Goal: Task Accomplishment & Management: Manage account settings

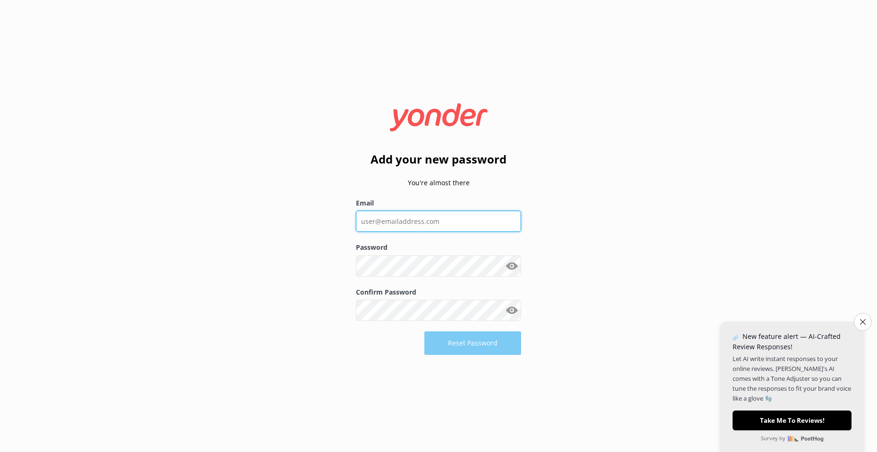
click at [423, 220] on input "Email" at bounding box center [438, 221] width 165 height 21
type input "[EMAIL_ADDRESS][DOMAIN_NAME]"
click at [513, 268] on button "Show password" at bounding box center [511, 266] width 19 height 19
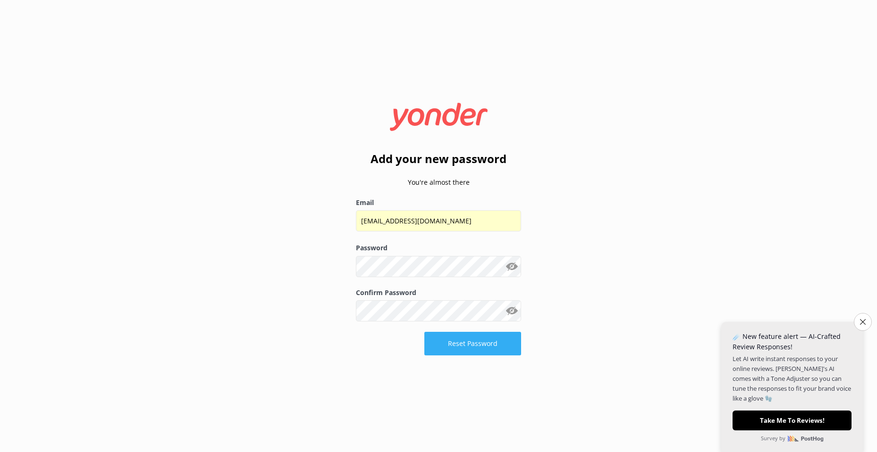
click at [463, 339] on button "Reset Password" at bounding box center [472, 344] width 97 height 24
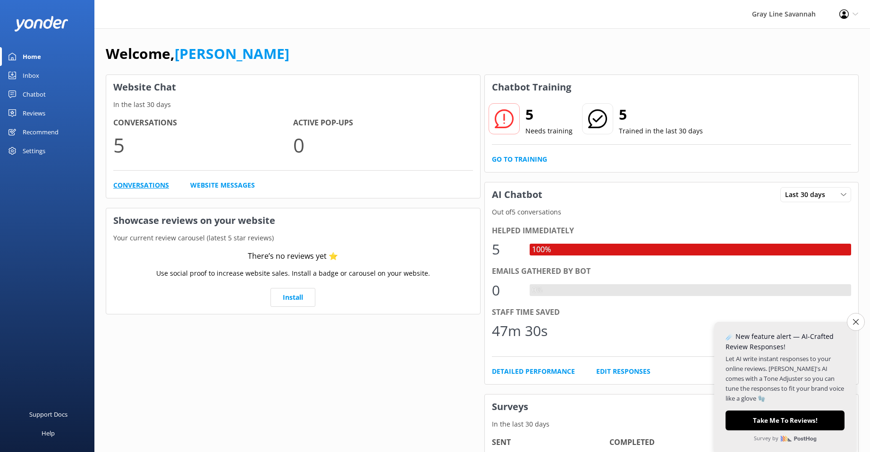
click at [128, 181] on link "Conversations" at bounding box center [141, 185] width 56 height 10
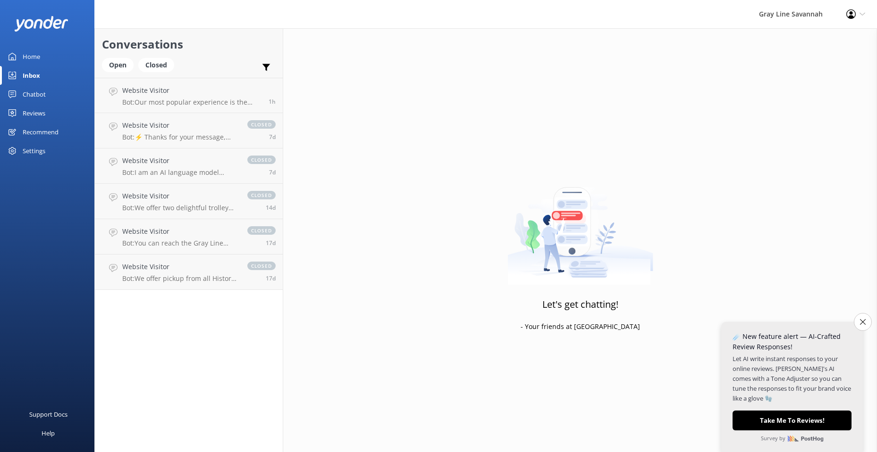
click at [33, 55] on div "Home" at bounding box center [31, 56] width 17 height 19
